Goal: Information Seeking & Learning: Learn about a topic

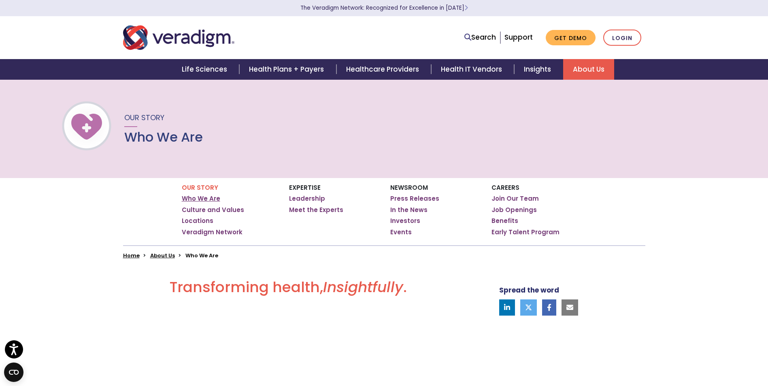
click at [186, 200] on link "Who We Are" at bounding box center [201, 199] width 38 height 8
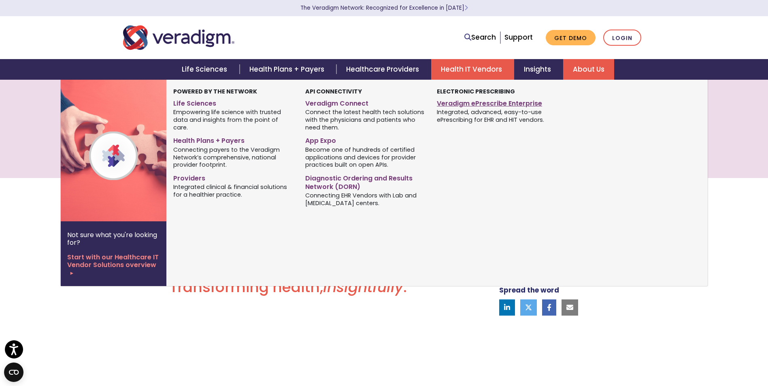
click at [492, 104] on link "Veradigm ePrescribe Enterprise" at bounding box center [496, 102] width 119 height 12
